Goal: Download file/media

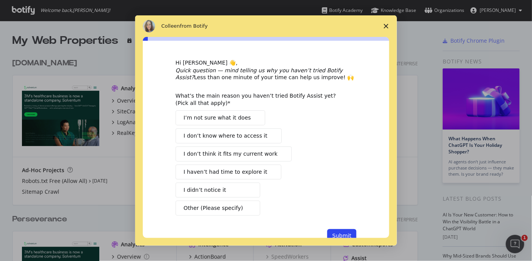
click at [387, 26] on icon "Close survey" at bounding box center [386, 26] width 5 height 5
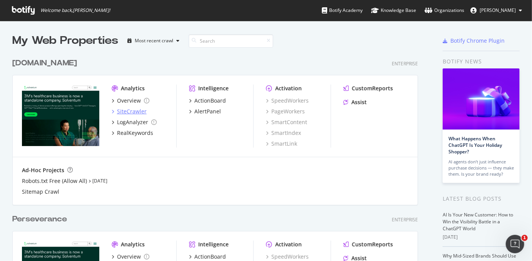
click at [136, 113] on div "SiteCrawler" at bounding box center [132, 112] width 30 height 8
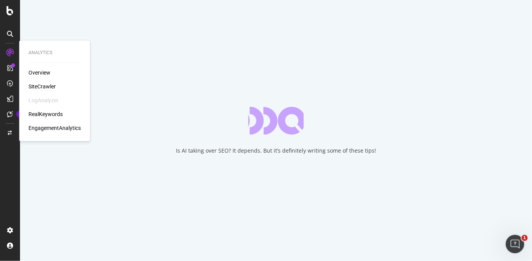
click at [45, 73] on div "Overview" at bounding box center [39, 73] width 22 height 8
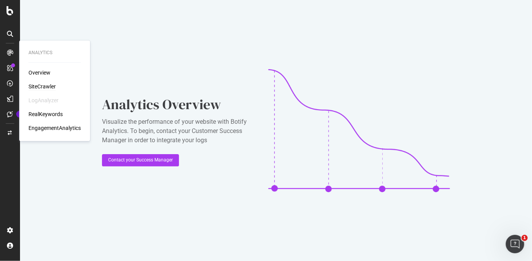
click at [40, 87] on div "SiteCrawler" at bounding box center [41, 87] width 27 height 8
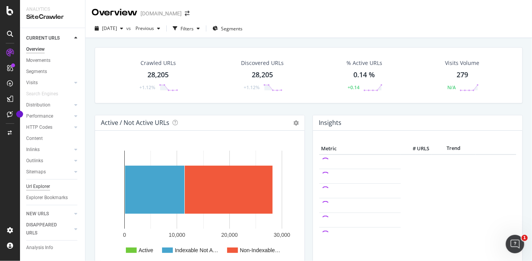
click at [45, 187] on div "Url Explorer" at bounding box center [38, 187] width 24 height 8
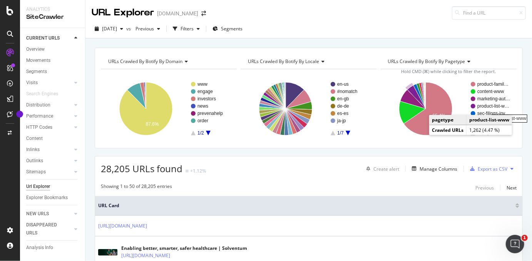
click at [484, 106] on rect "A chart." at bounding box center [493, 106] width 33 height 5
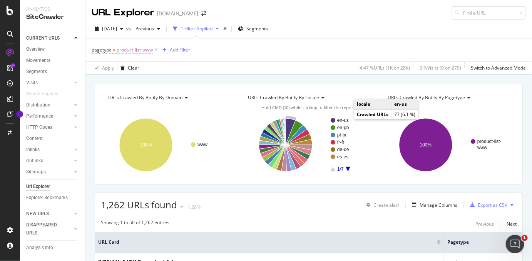
click at [346, 121] on text "en-us" at bounding box center [343, 120] width 12 height 5
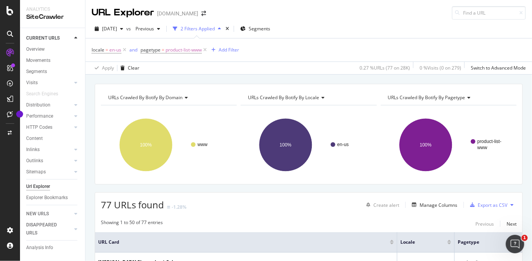
click at [513, 205] on icon at bounding box center [511, 205] width 3 height 5
click at [460, 223] on div "Showing 1 to 50 of 77 entries Previous Next" at bounding box center [308, 223] width 427 height 9
click at [495, 204] on div "Export as CSV" at bounding box center [493, 205] width 30 height 7
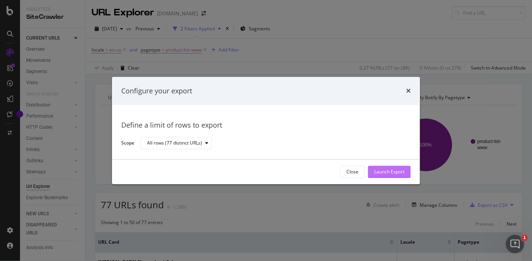
click at [389, 173] on div "Launch Export" at bounding box center [389, 172] width 30 height 7
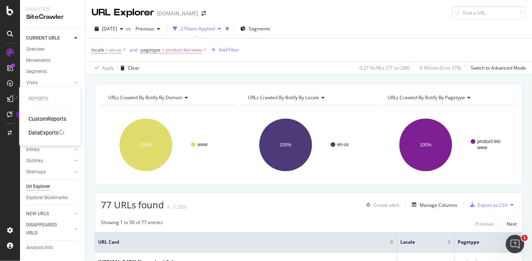
click at [12, 99] on div at bounding box center [14, 96] width 5 height 5
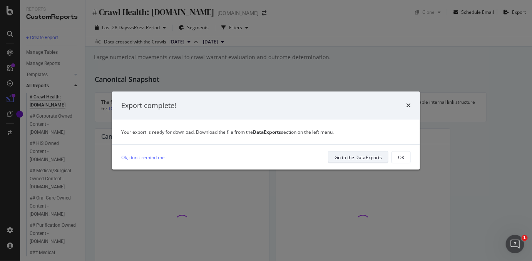
click at [351, 156] on div "Go to the DataExports" at bounding box center [357, 157] width 47 height 7
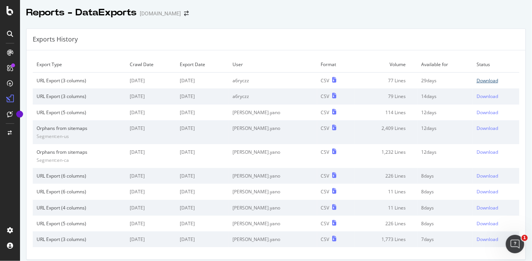
click at [486, 83] on div "Download" at bounding box center [487, 80] width 22 height 7
